Goal: Check status: Check status

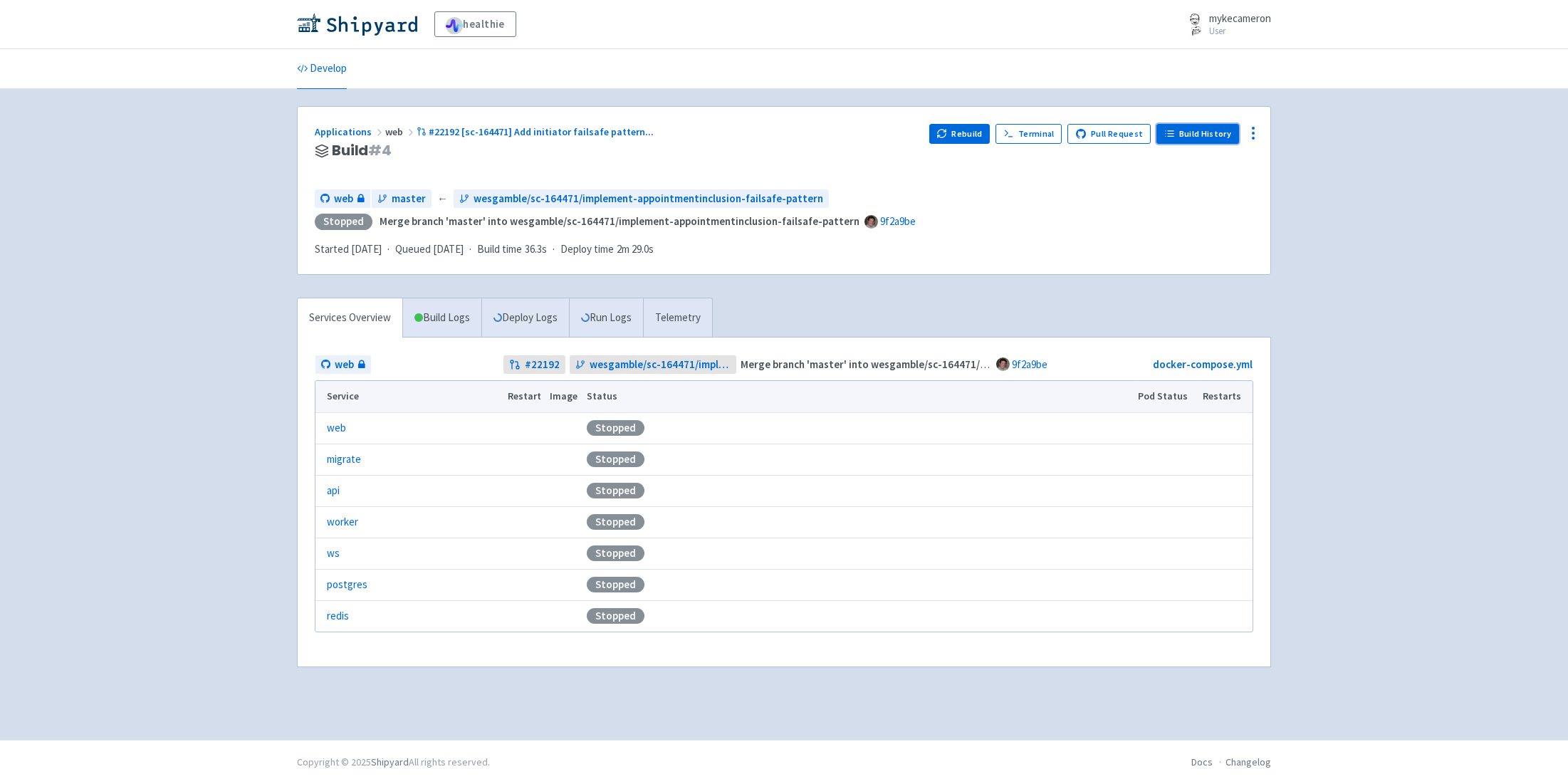
click at [1191, 133] on link "Build History" at bounding box center [1198, 134] width 83 height 20
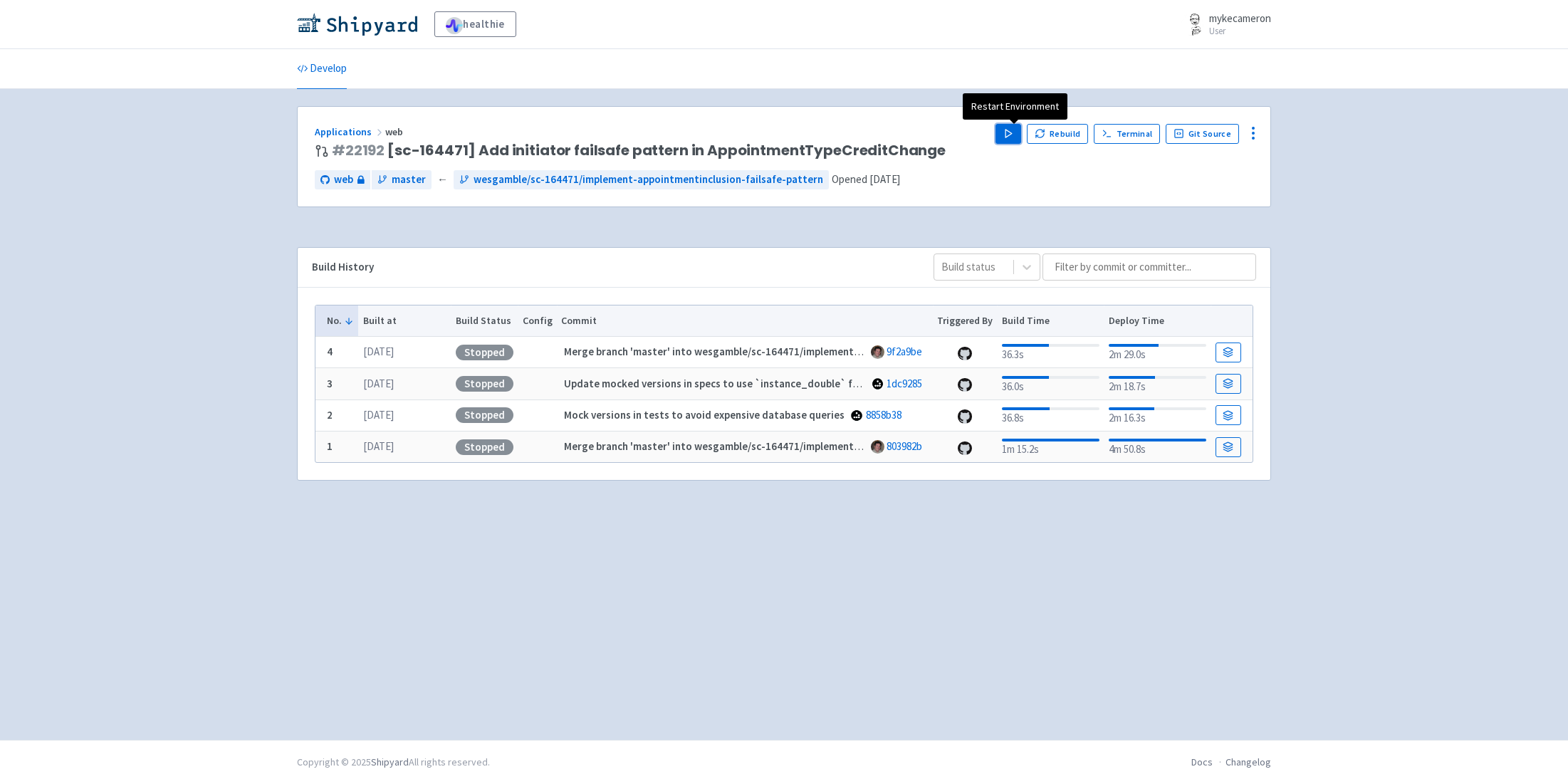
click at [1012, 130] on polygon "button" at bounding box center [1008, 133] width 6 height 8
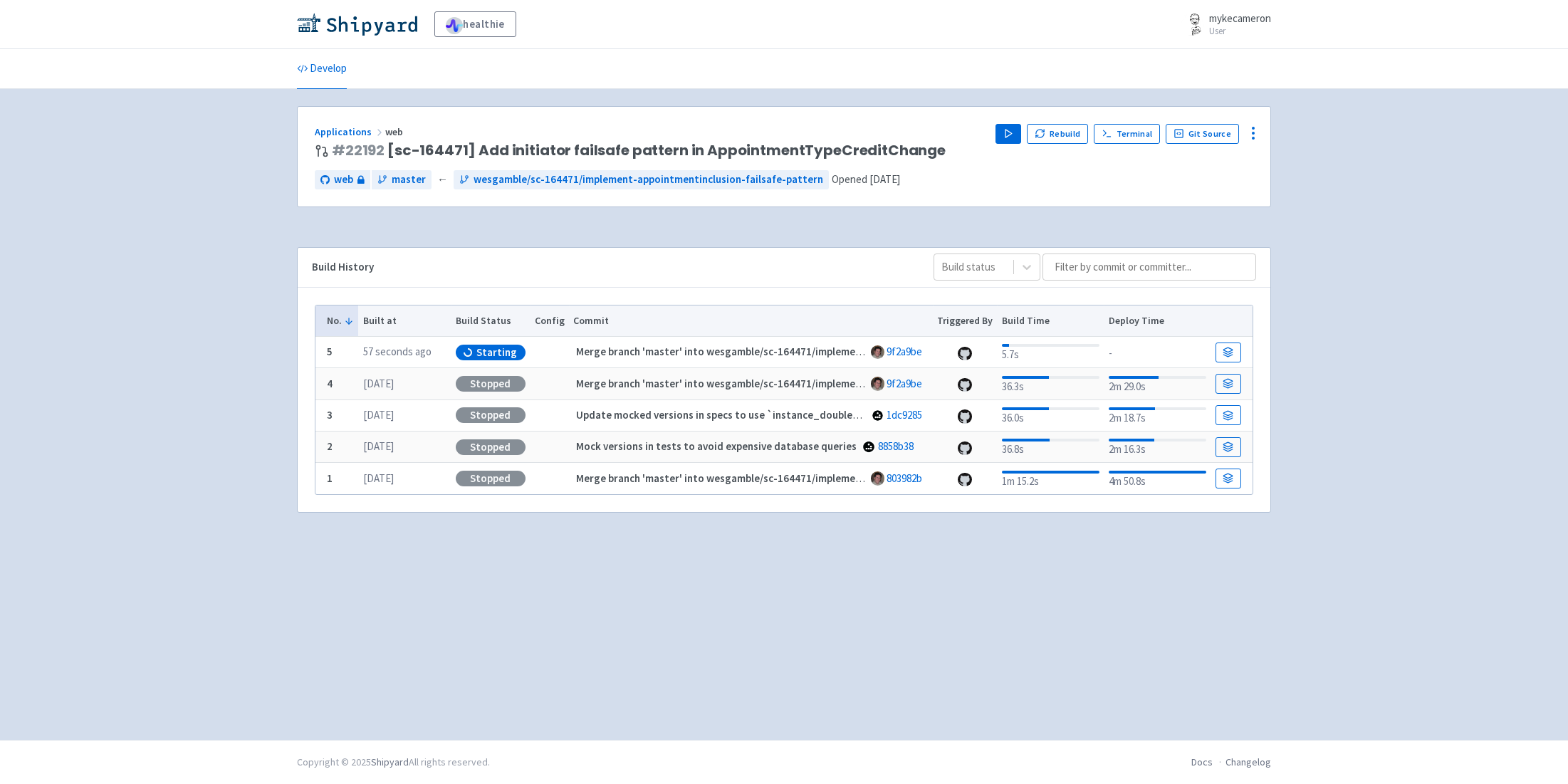
click at [773, 274] on div "Build History" at bounding box center [611, 267] width 598 height 17
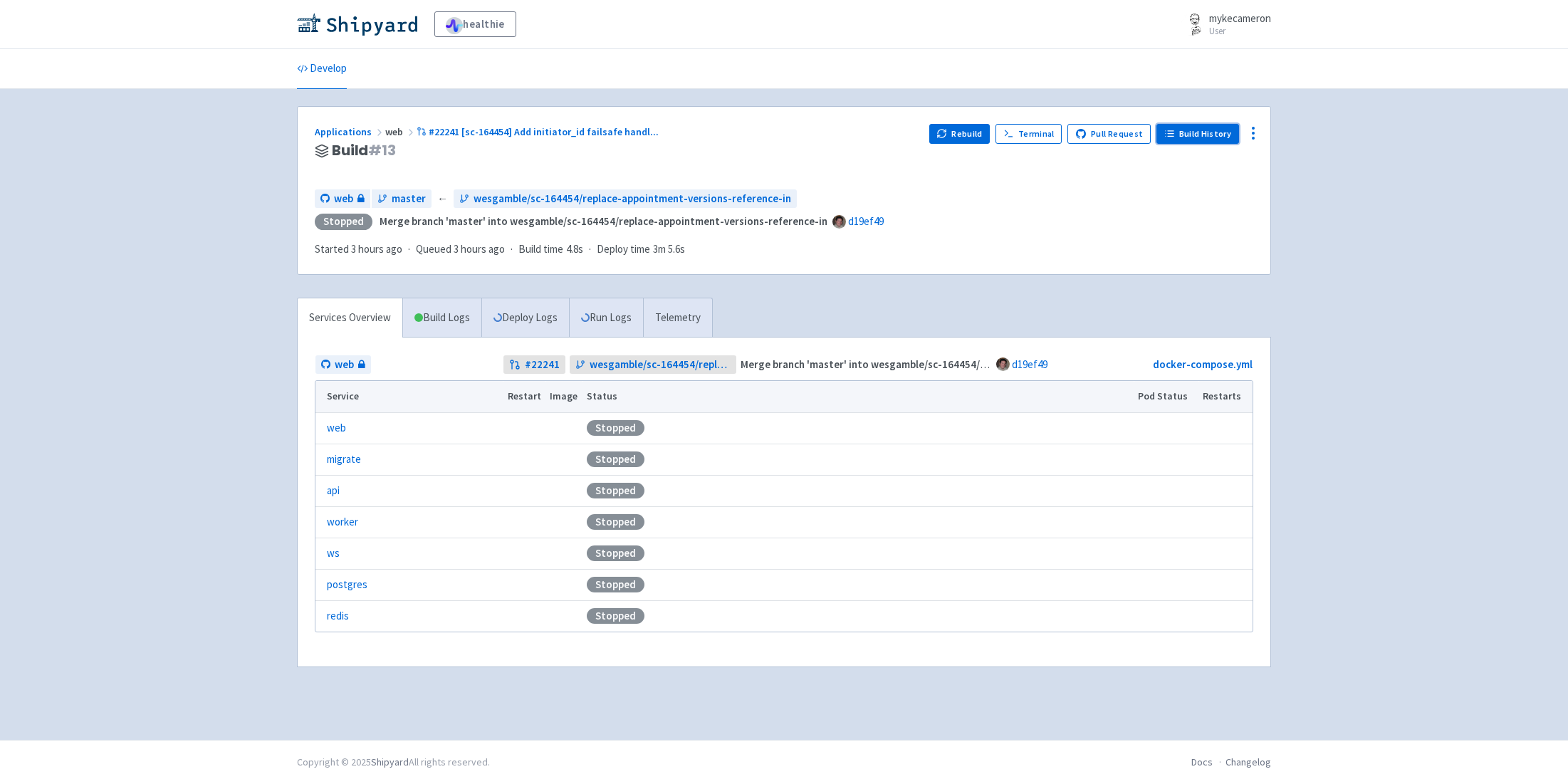
click at [1183, 132] on link "Build History" at bounding box center [1198, 134] width 83 height 20
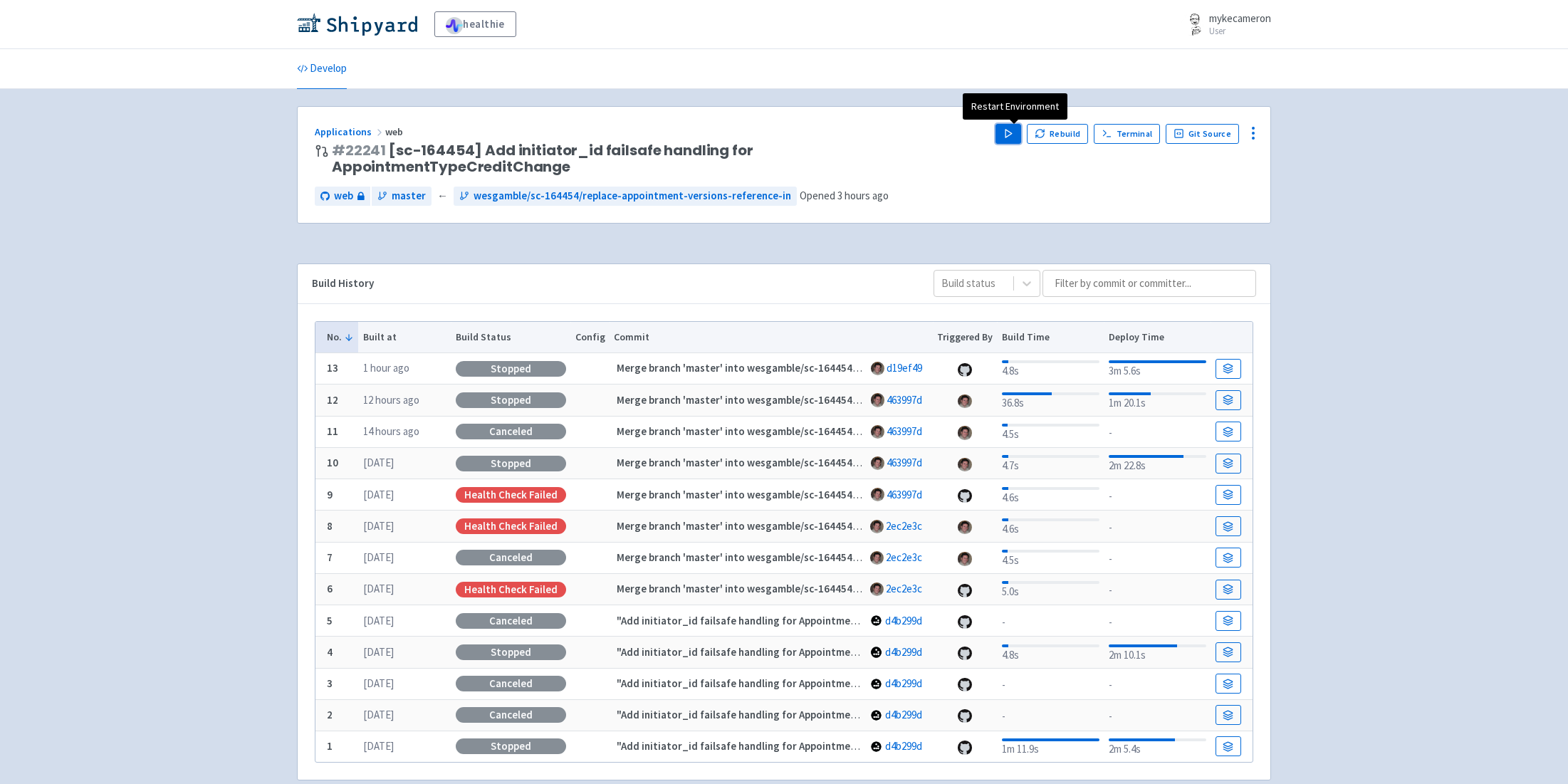
click at [1009, 134] on icon "button" at bounding box center [1008, 133] width 11 height 11
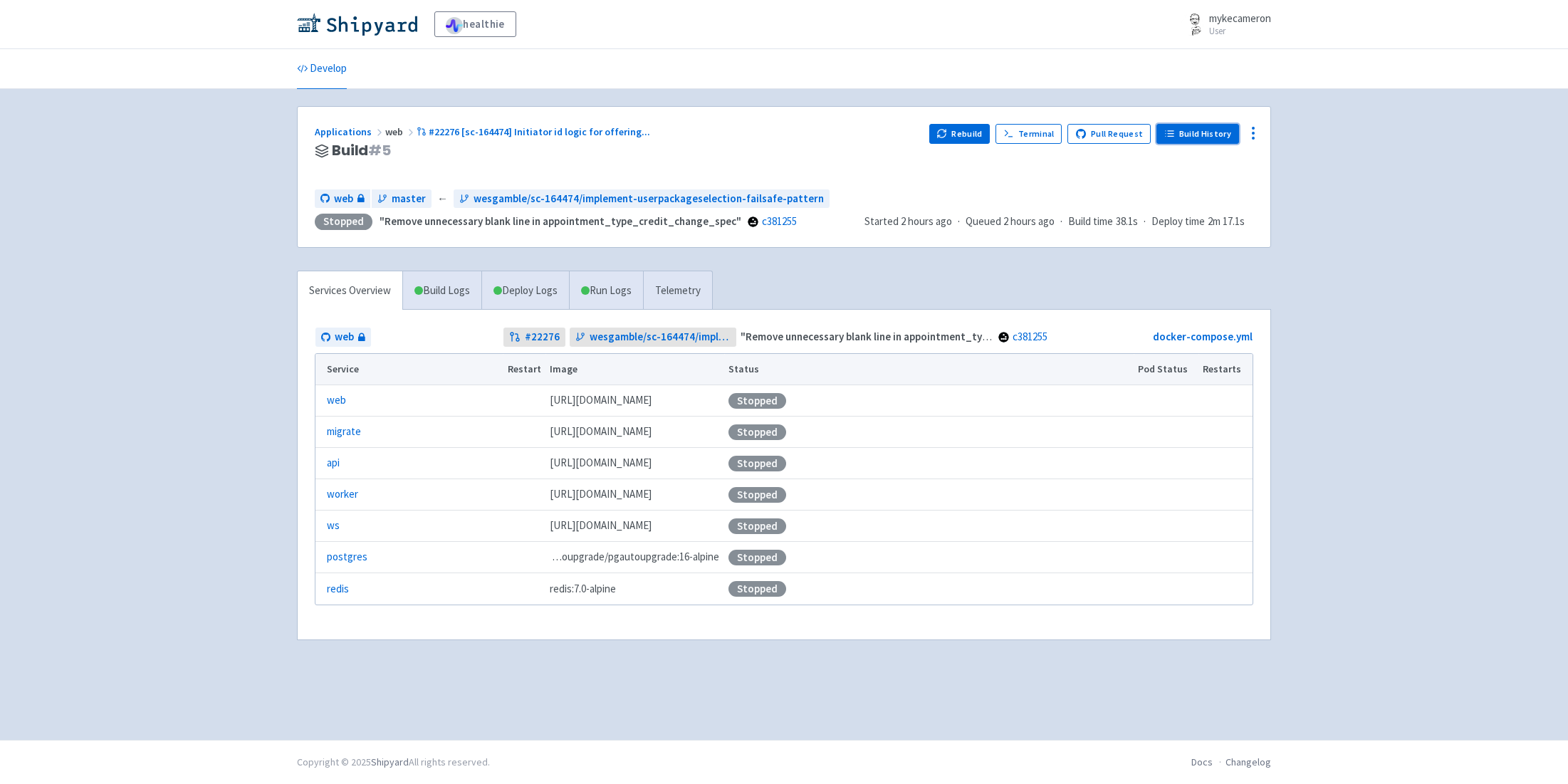
click at [1181, 133] on link "Build History" at bounding box center [1198, 134] width 83 height 20
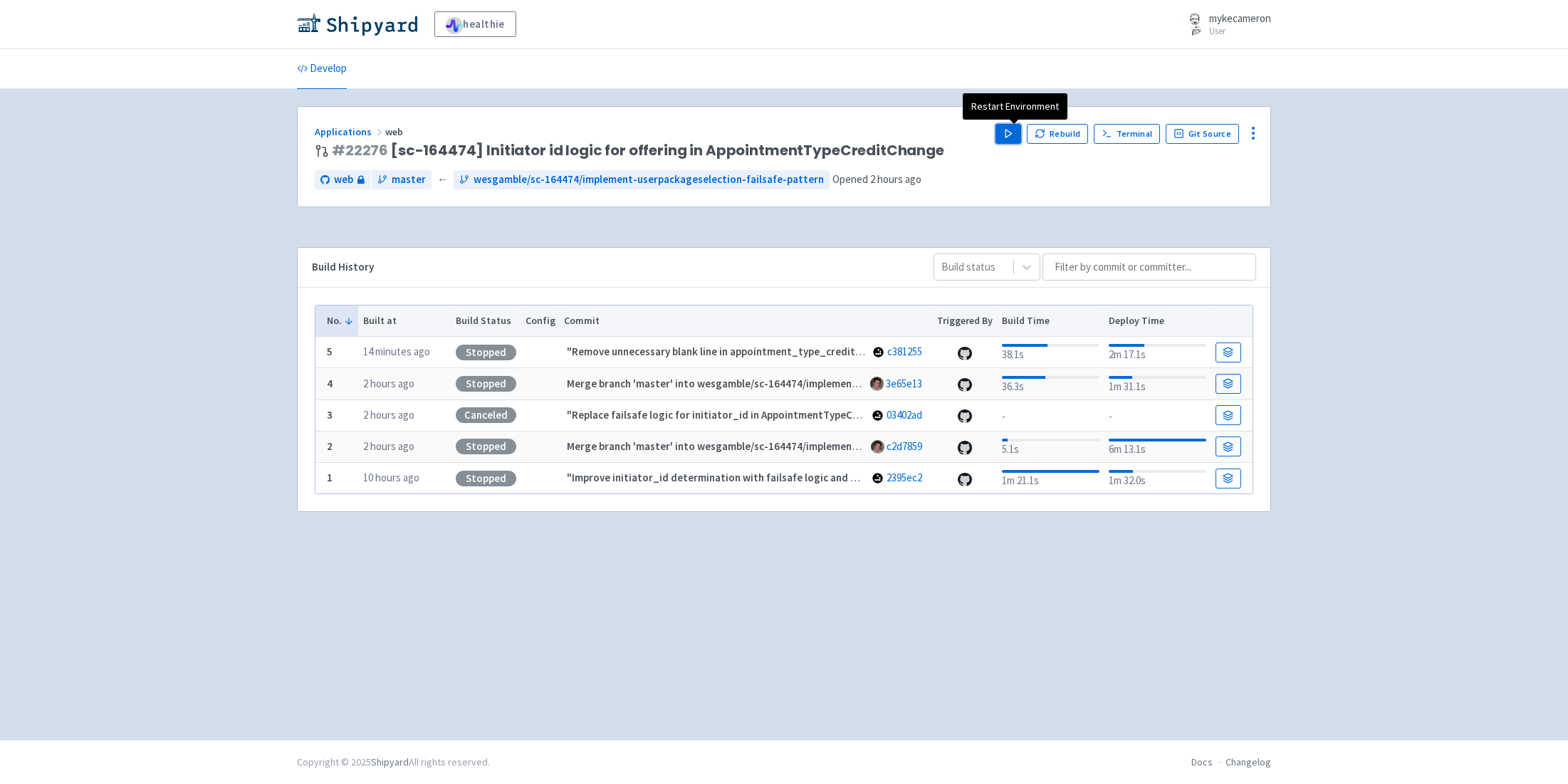
click at [1021, 131] on button "Play" at bounding box center [1007, 134] width 26 height 20
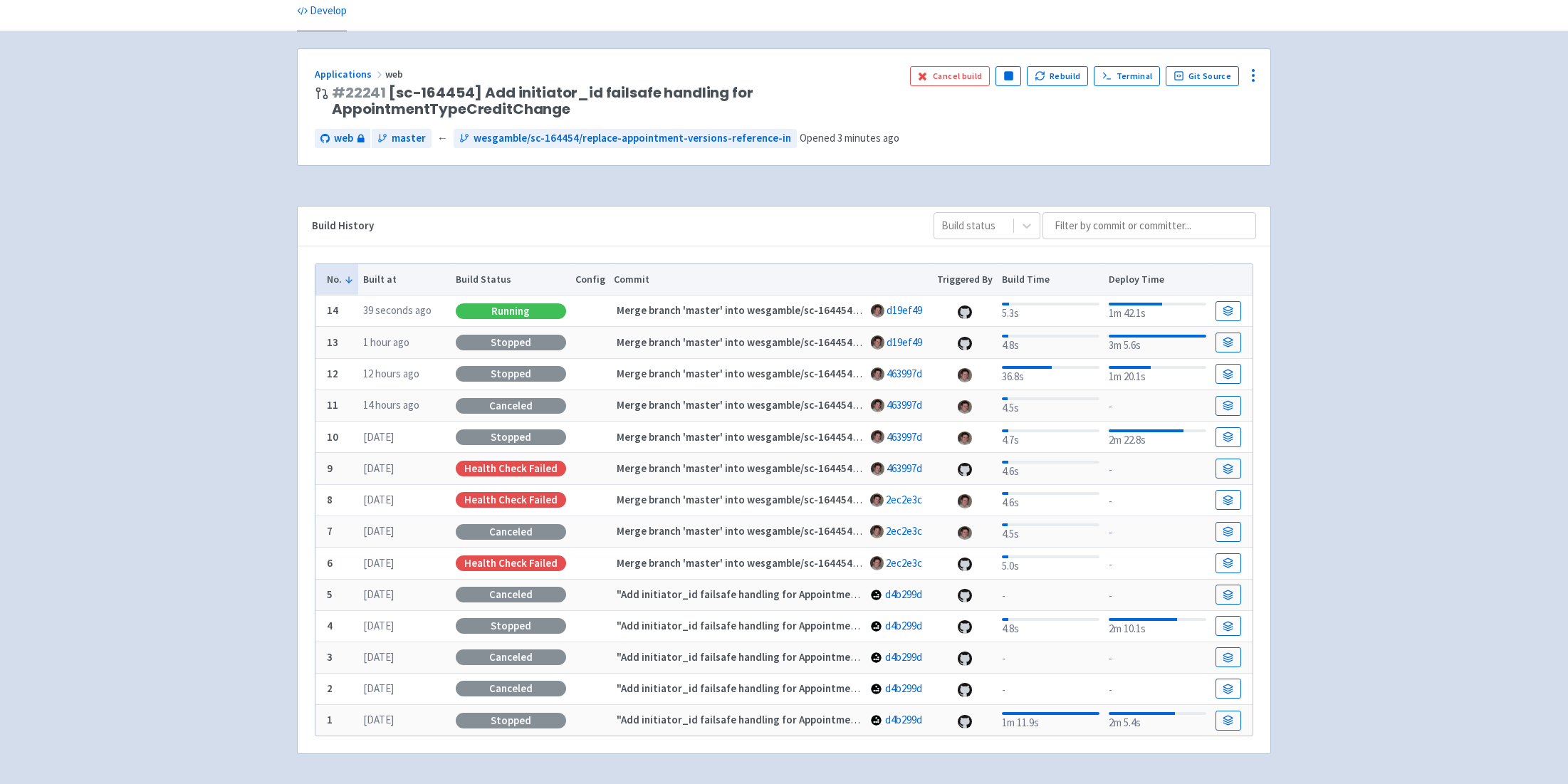
scroll to position [60, 0]
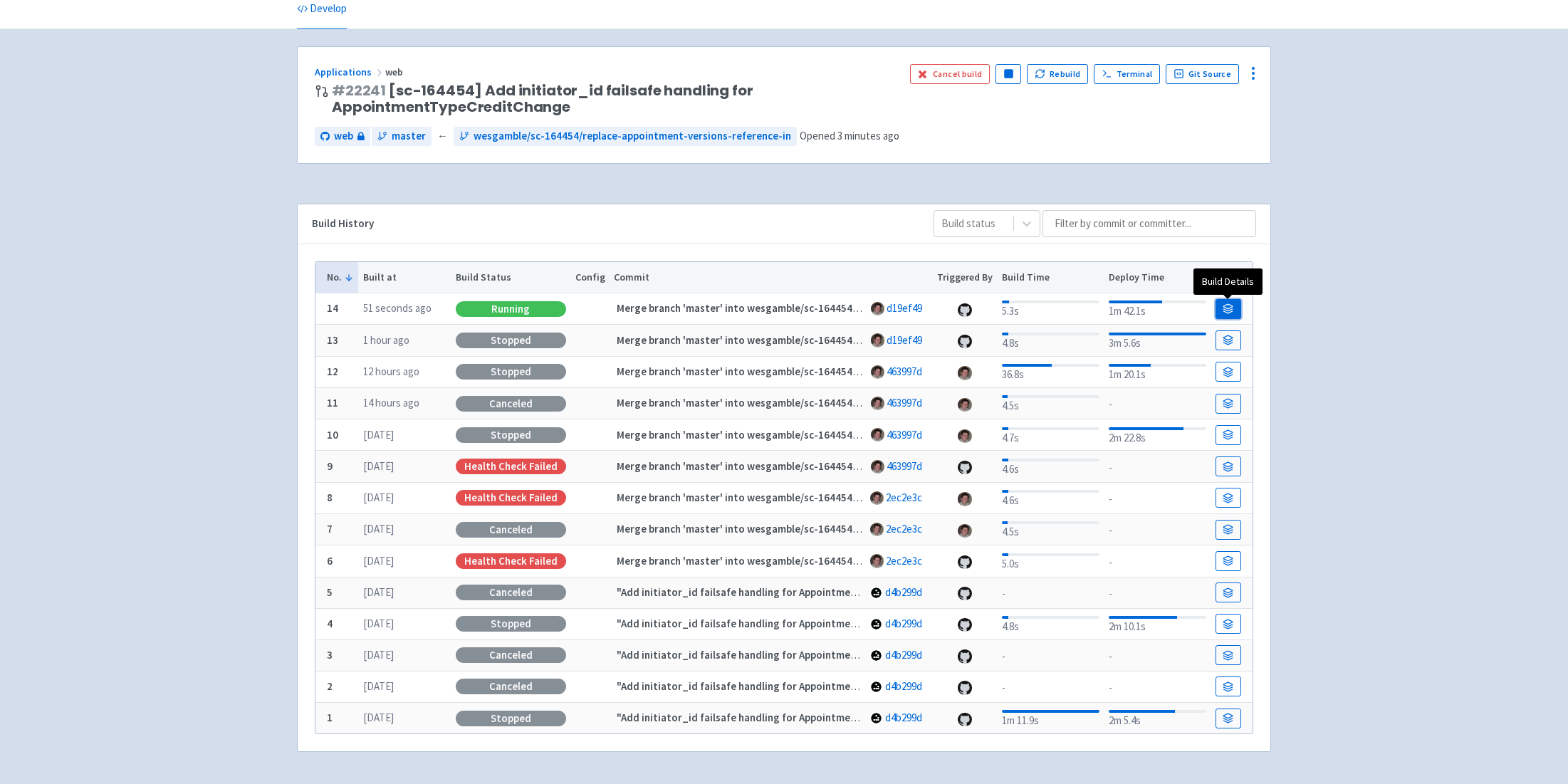
click at [1233, 312] on icon at bounding box center [1228, 309] width 11 height 11
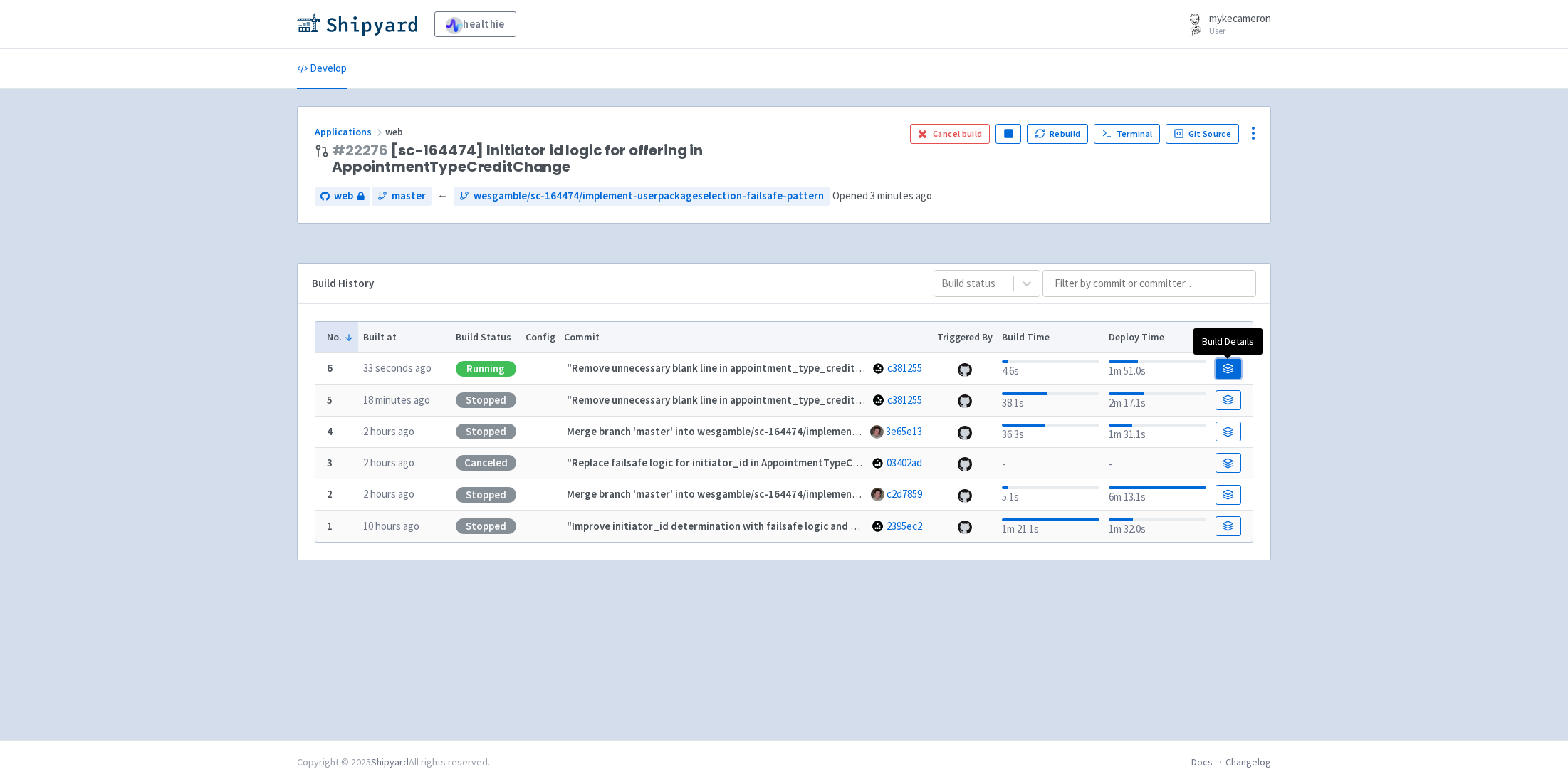
click at [1232, 367] on icon at bounding box center [1229, 366] width 10 height 4
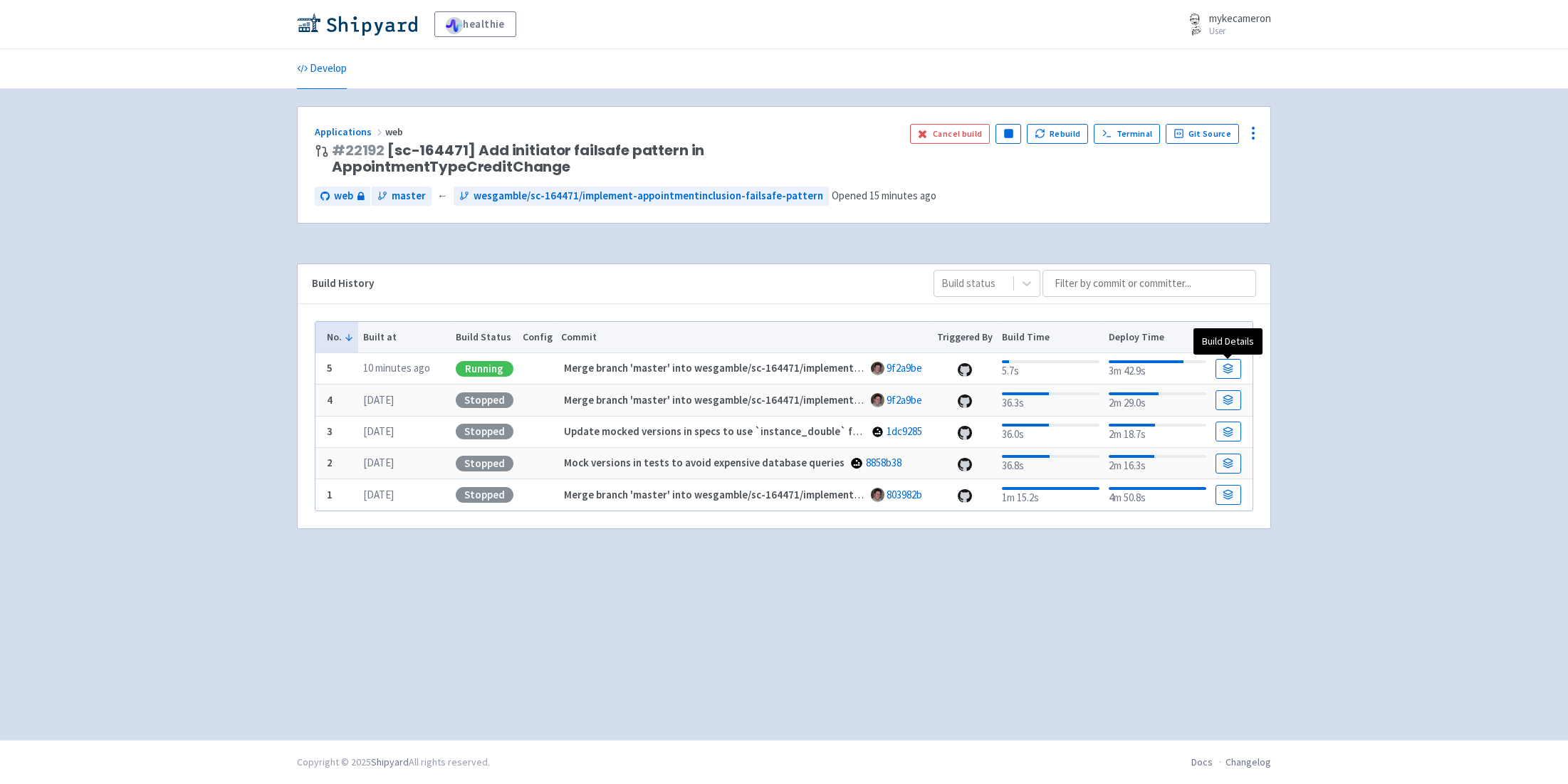
click at [1229, 358] on td at bounding box center [1231, 370] width 42 height 32
click at [1230, 369] on icon at bounding box center [1229, 366] width 10 height 4
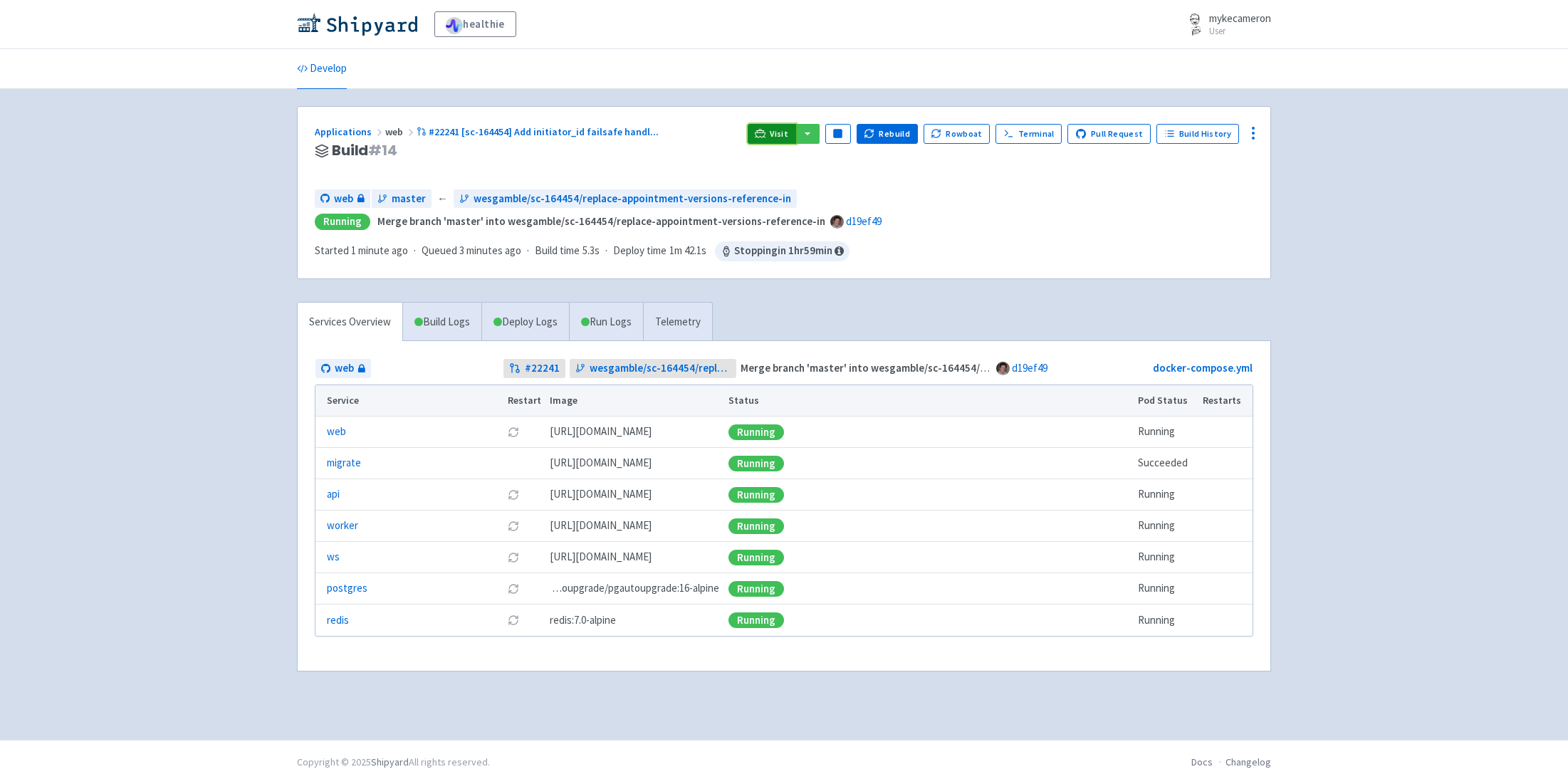
click at [778, 131] on link "Visit" at bounding box center [771, 134] width 48 height 20
click at [788, 133] on span "Visit" at bounding box center [778, 133] width 19 height 11
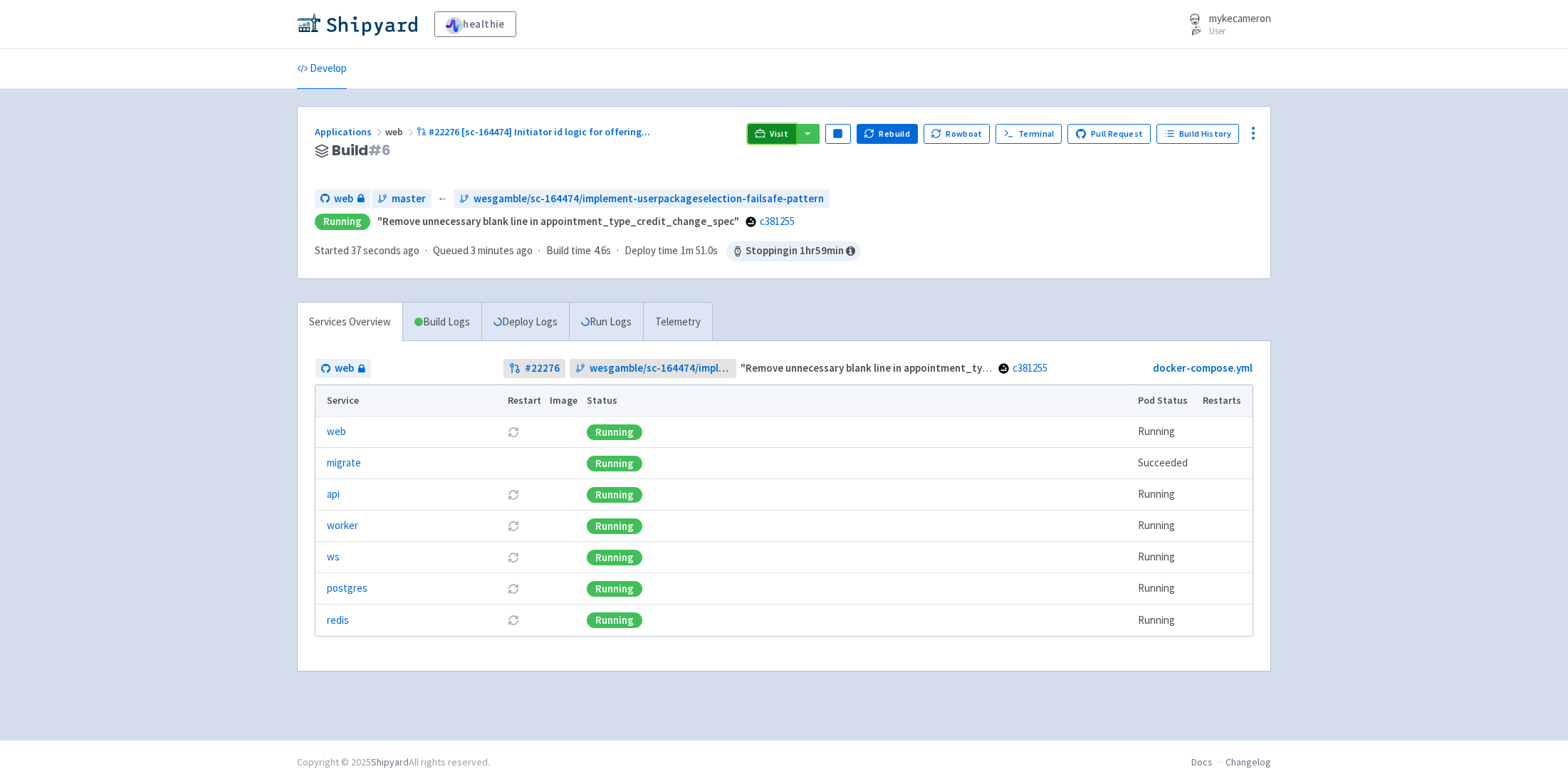
click at [788, 133] on span "Visit" at bounding box center [778, 133] width 19 height 11
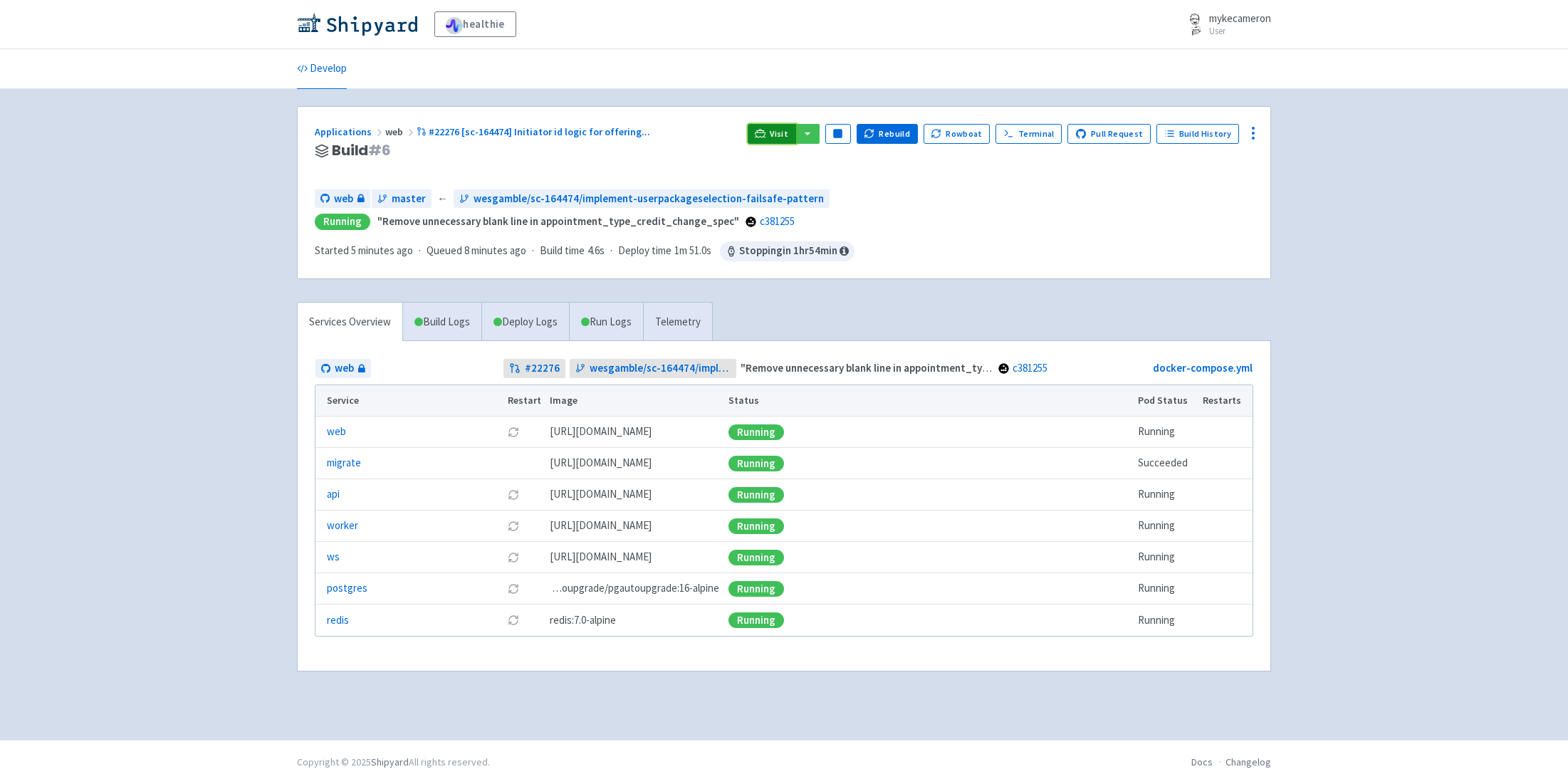
click at [765, 128] on icon at bounding box center [760, 133] width 11 height 11
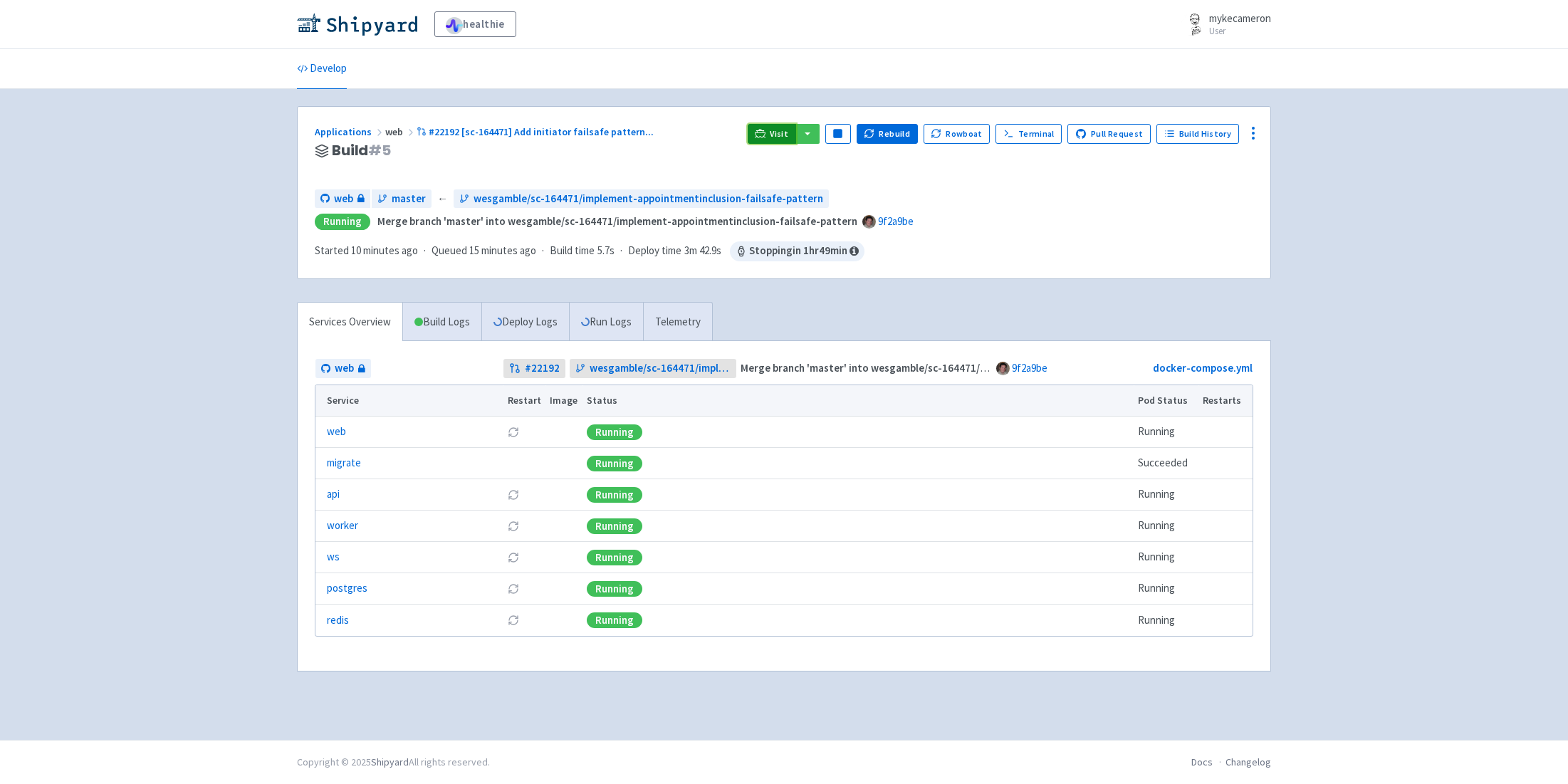
click at [784, 130] on span "Visit" at bounding box center [778, 133] width 19 height 11
